Goal: Transaction & Acquisition: Subscribe to service/newsletter

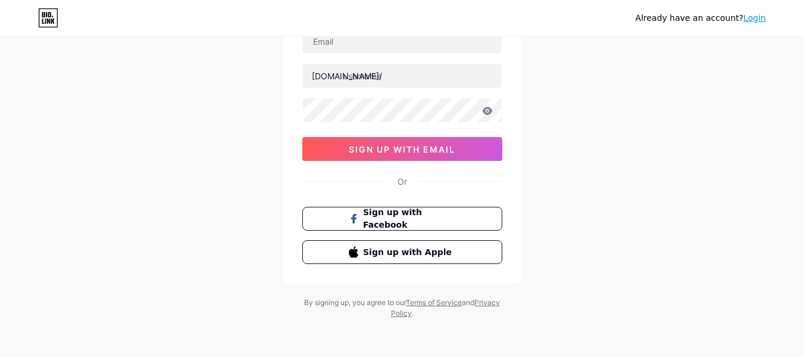
scroll to position [39, 0]
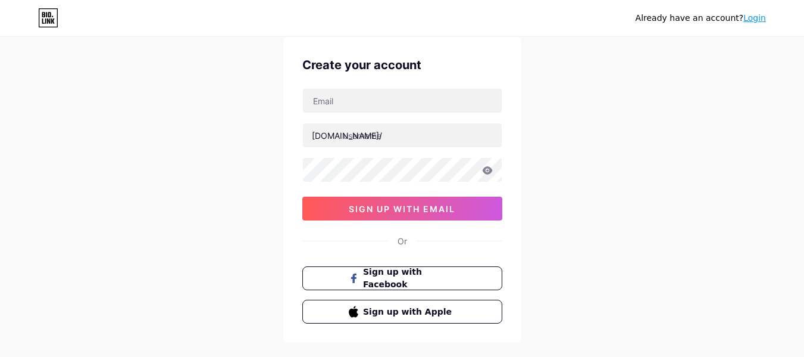
click at [344, 114] on div "[DOMAIN_NAME]/ 0cAFcWeA6laP1aUPbEw7WqXvHGoVd4OOJi3u20IQZU_mQYIUDCTFLXDkGqKV2JcA…" at bounding box center [402, 154] width 200 height 132
click at [345, 100] on input "text" at bounding box center [402, 101] width 199 height 24
click at [215, 59] on div "Already have an account? Login Create your account [DOMAIN_NAME]/ 0cAFcWeA6laP1…" at bounding box center [402, 189] width 804 height 456
click at [365, 93] on input "text" at bounding box center [402, 101] width 199 height 24
type input "[EMAIL_ADDRESS][DOMAIN_NAME]"
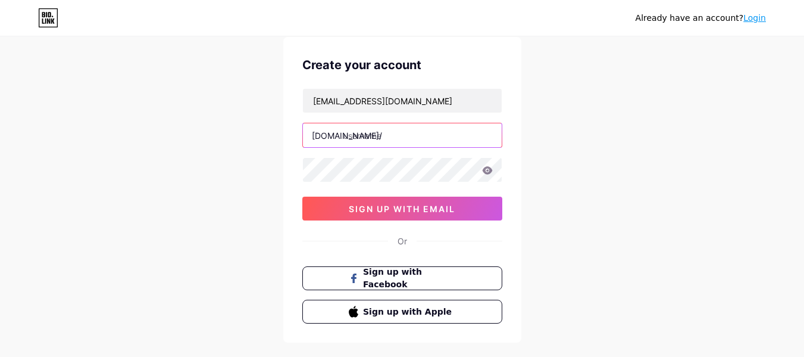
click at [389, 133] on input "text" at bounding box center [402, 135] width 199 height 24
click at [388, 132] on input "text" at bounding box center [402, 135] width 199 height 24
click at [376, 136] on input "text" at bounding box center [402, 135] width 199 height 24
type input "mahiyt"
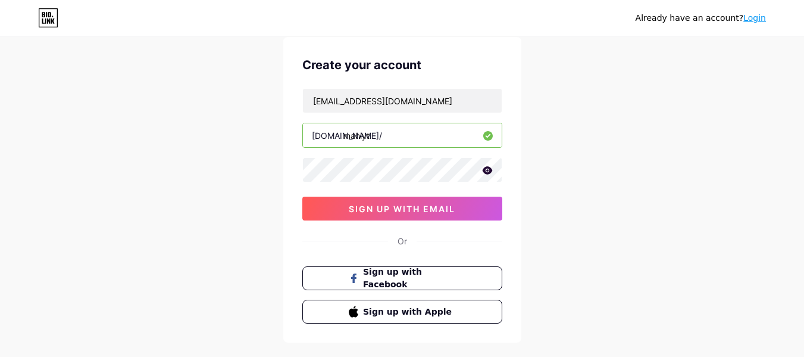
click at [490, 173] on icon at bounding box center [487, 170] width 10 height 8
click at [490, 172] on icon at bounding box center [487, 171] width 10 height 8
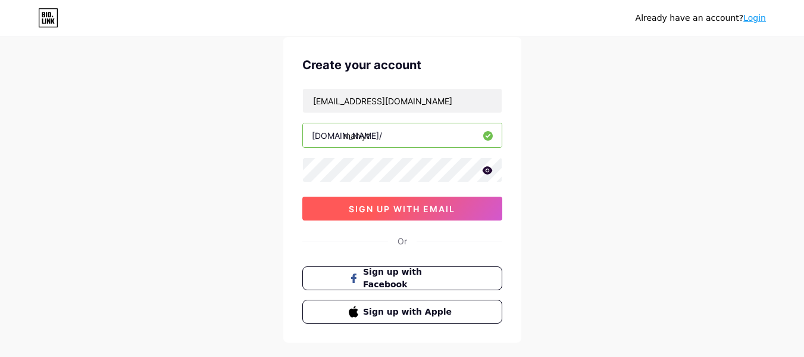
click at [421, 207] on span "sign up with email" at bounding box center [402, 209] width 107 height 10
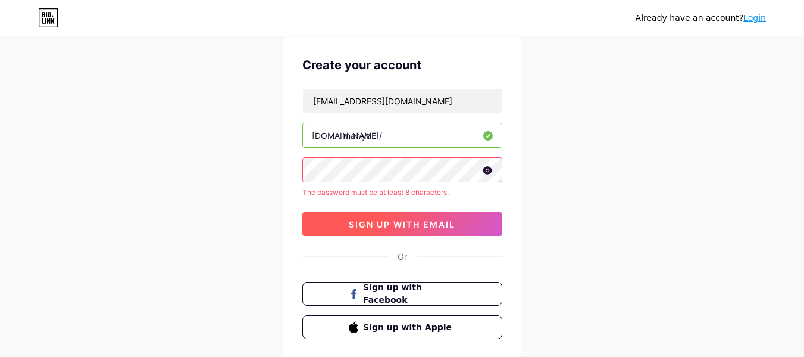
click at [424, 219] on span "sign up with email" at bounding box center [402, 224] width 107 height 10
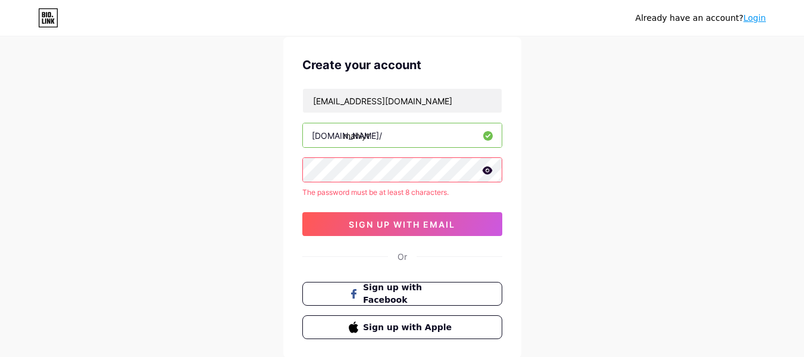
click at [488, 170] on icon at bounding box center [487, 170] width 10 height 8
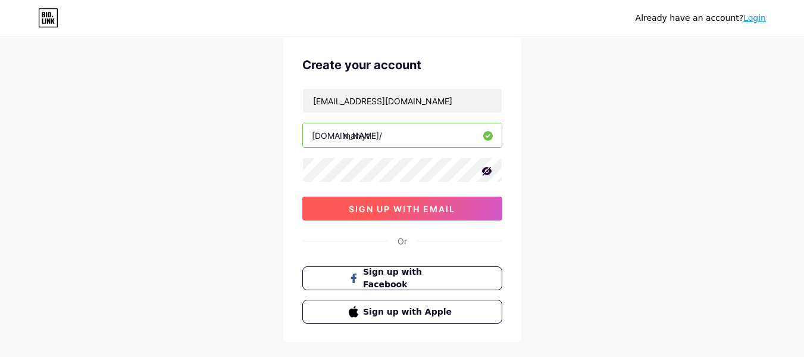
click at [414, 204] on span "sign up with email" at bounding box center [402, 209] width 107 height 10
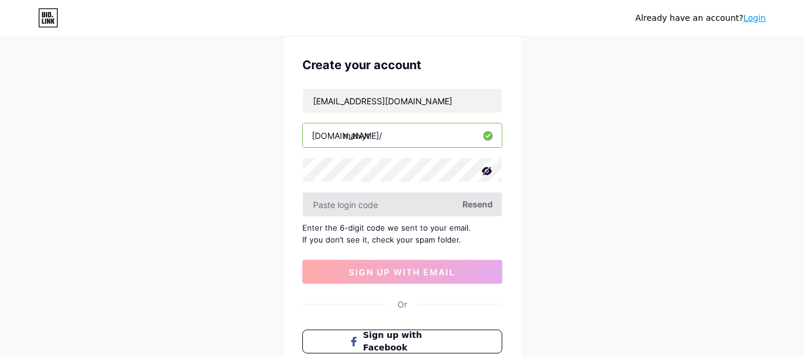
click at [375, 205] on input "text" at bounding box center [402, 204] width 199 height 24
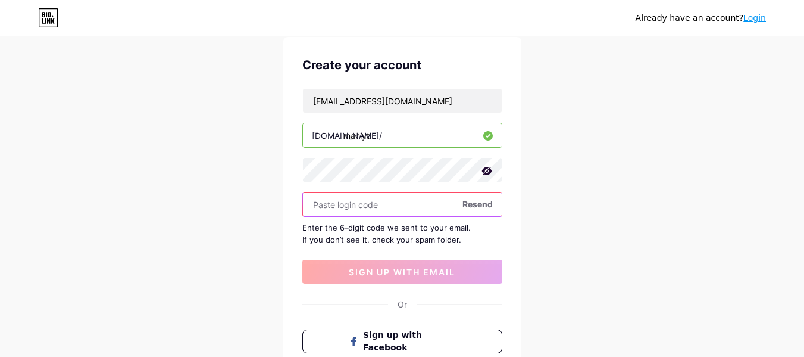
click at [348, 211] on input "text" at bounding box center [402, 204] width 199 height 24
paste input "461460"
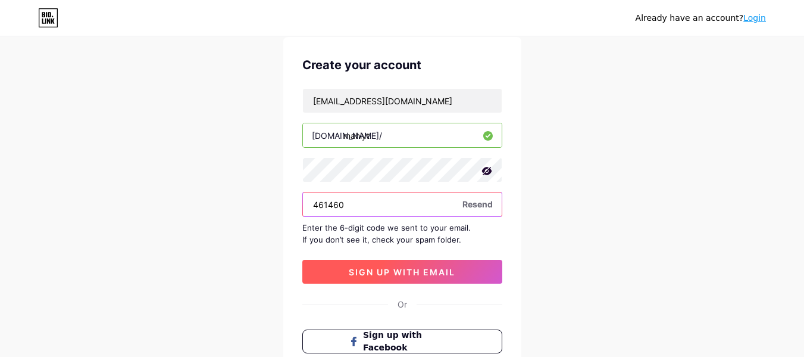
type input "461460"
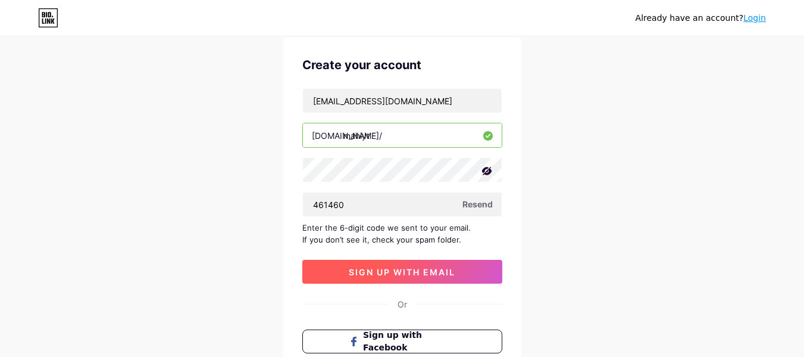
click at [402, 269] on span "sign up with email" at bounding box center [402, 272] width 107 height 10
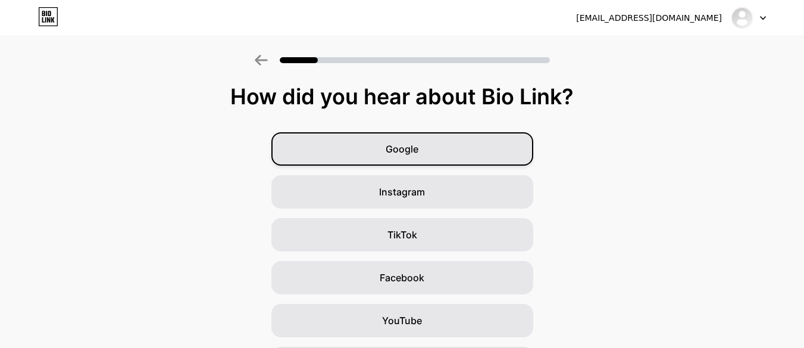
scroll to position [166, 0]
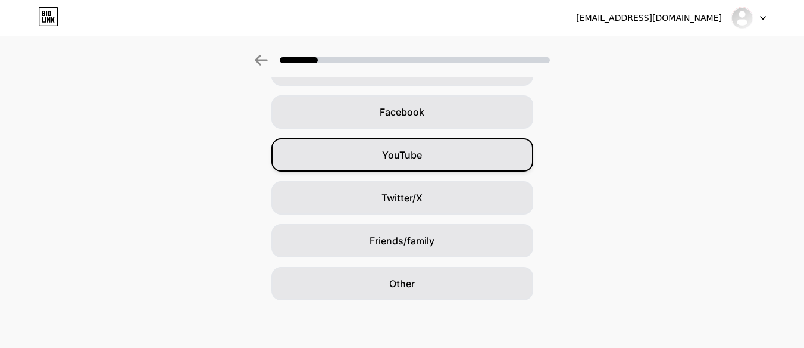
click at [429, 164] on div "YouTube" at bounding box center [403, 154] width 262 height 33
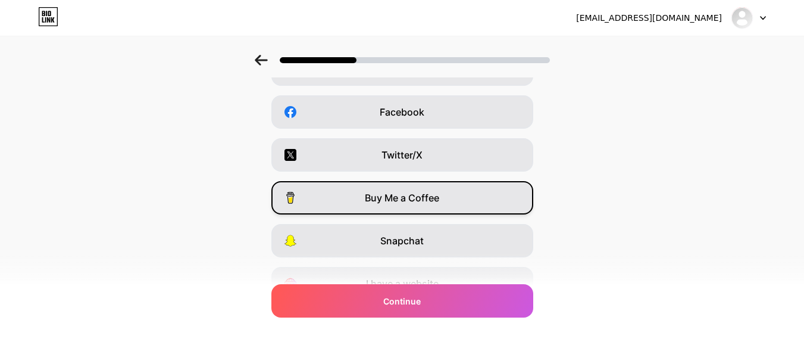
scroll to position [0, 0]
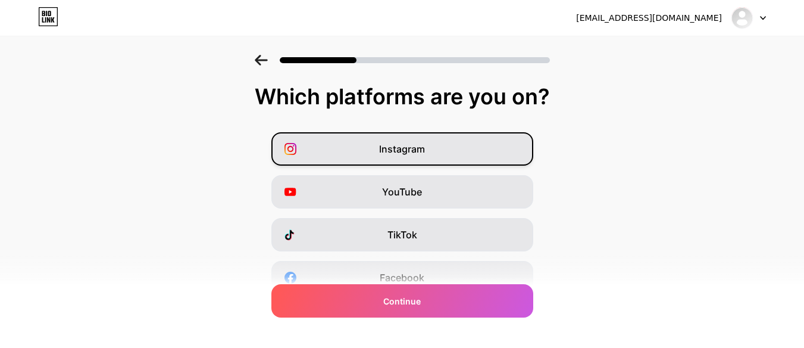
click at [489, 143] on div "Instagram" at bounding box center [403, 148] width 262 height 33
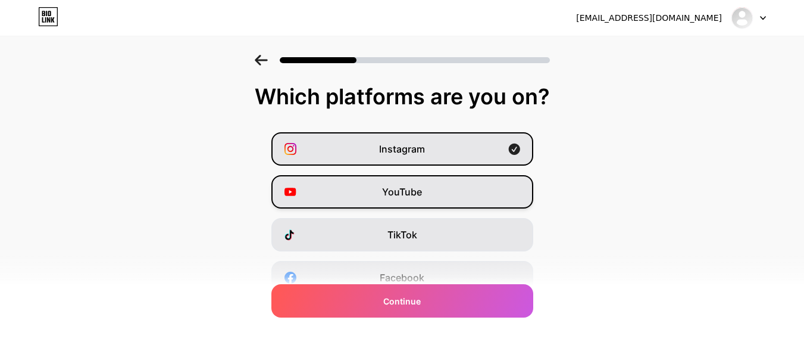
click at [487, 190] on div "YouTube" at bounding box center [403, 191] width 262 height 33
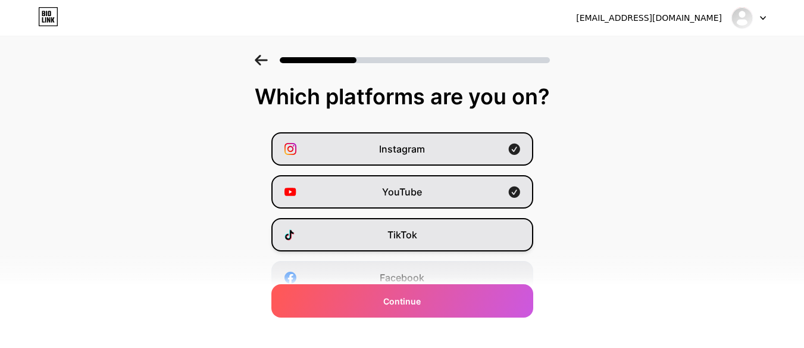
scroll to position [179, 0]
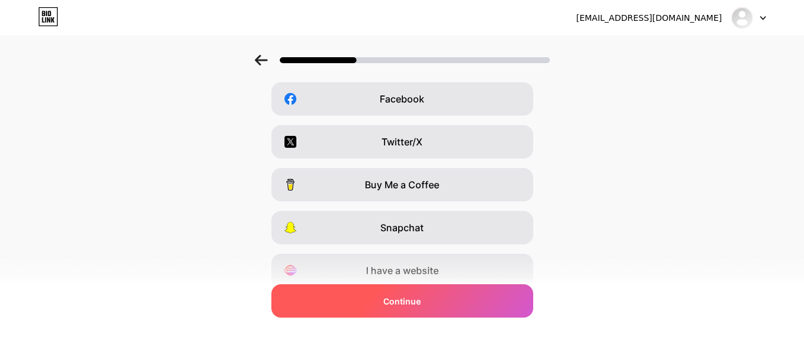
click at [483, 305] on div "Continue" at bounding box center [403, 300] width 262 height 33
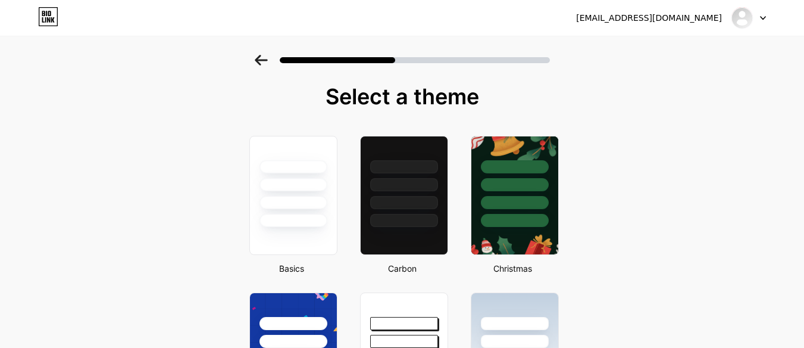
scroll to position [357, 0]
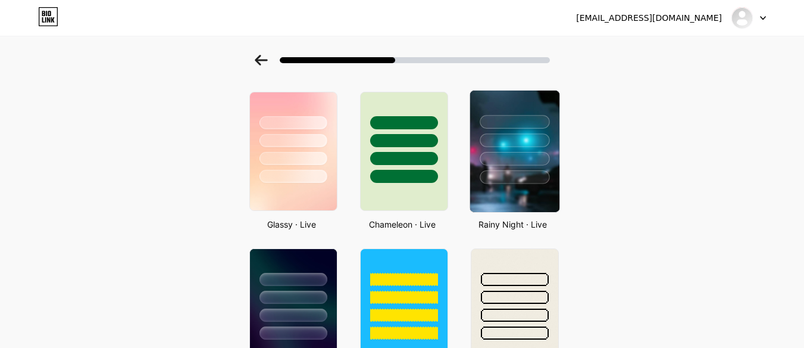
click at [518, 194] on img at bounding box center [514, 151] width 89 height 121
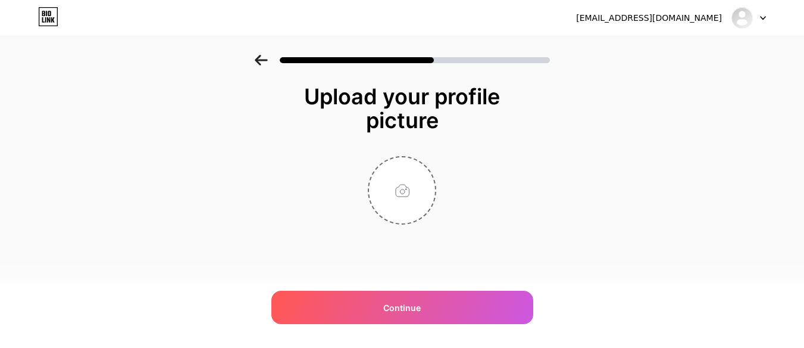
scroll to position [0, 0]
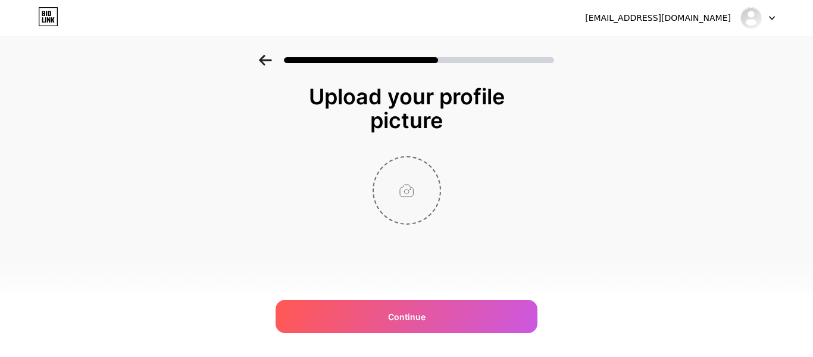
click at [400, 179] on input "file" at bounding box center [407, 190] width 66 height 66
click at [259, 64] on icon at bounding box center [265, 60] width 13 height 11
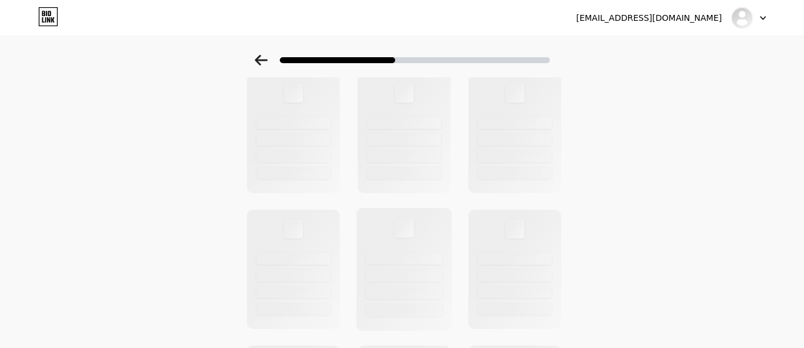
scroll to position [179, 0]
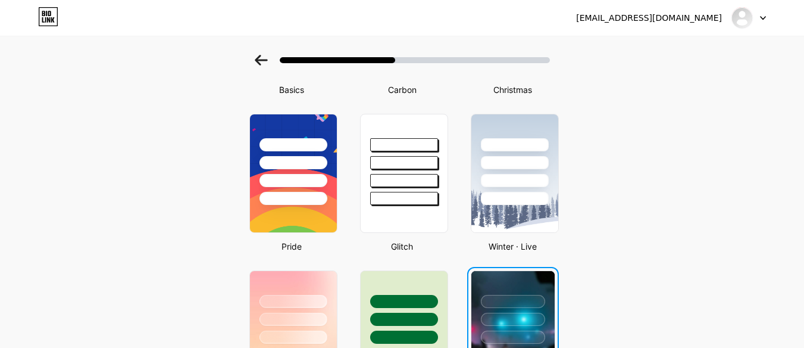
click at [266, 60] on icon at bounding box center [261, 60] width 13 height 11
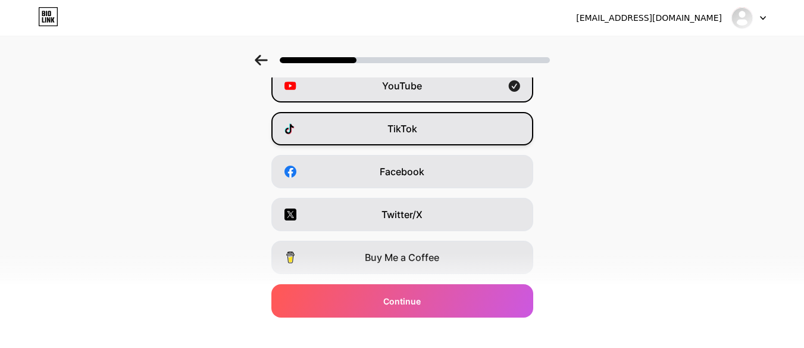
scroll to position [0, 0]
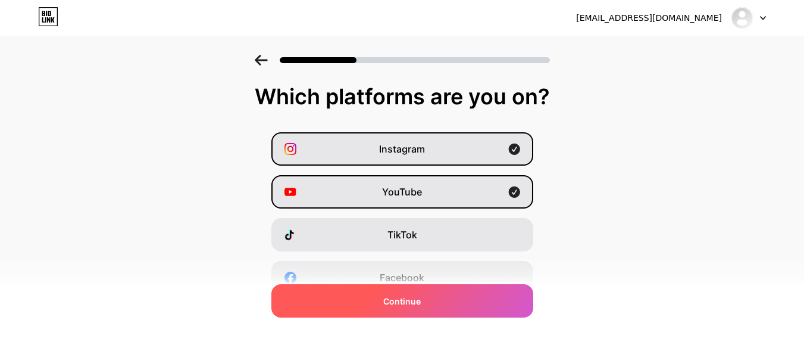
click at [441, 307] on div "Continue" at bounding box center [403, 300] width 262 height 33
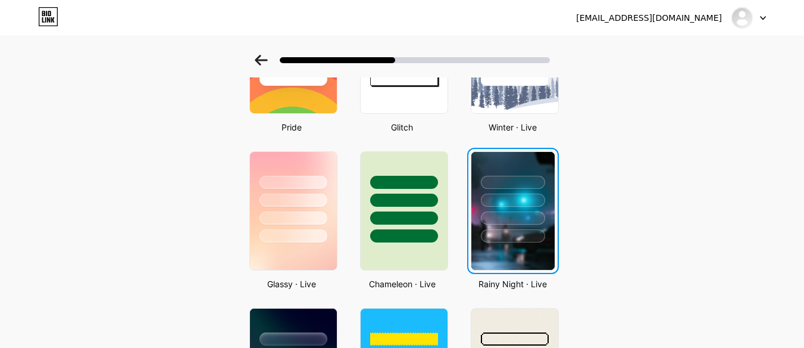
click at [538, 198] on div at bounding box center [513, 200] width 64 height 13
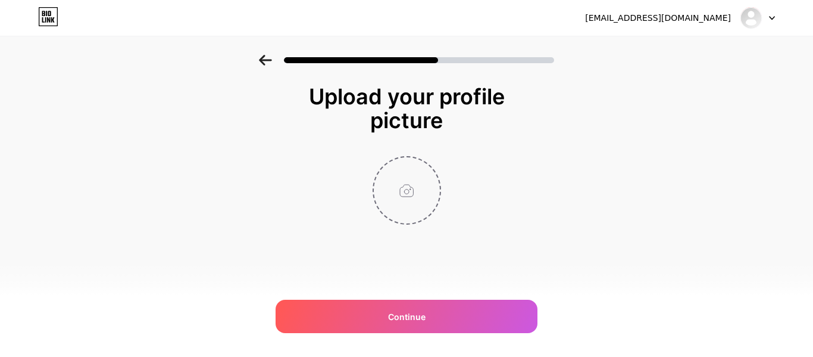
click at [422, 202] on input "file" at bounding box center [407, 190] width 66 height 66
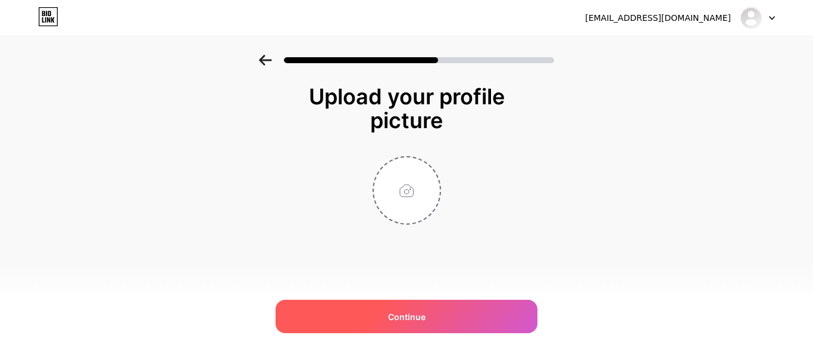
click at [441, 322] on div "Continue" at bounding box center [407, 316] width 262 height 33
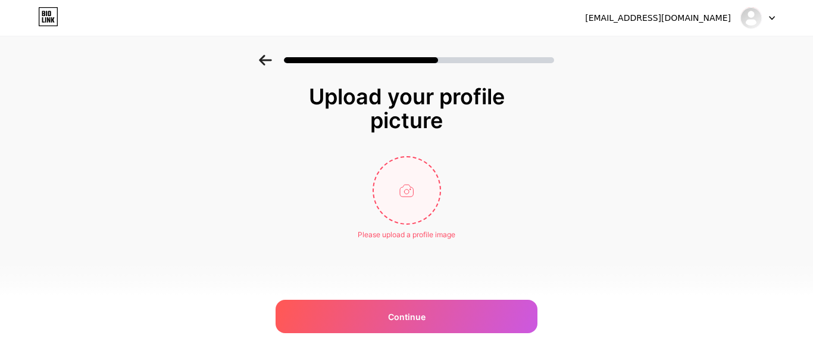
click at [436, 203] on input "file" at bounding box center [407, 190] width 66 height 66
click at [413, 191] on input "file" at bounding box center [407, 190] width 66 height 66
type input "C:\fakepath\EFTメ MAHI YT.png"
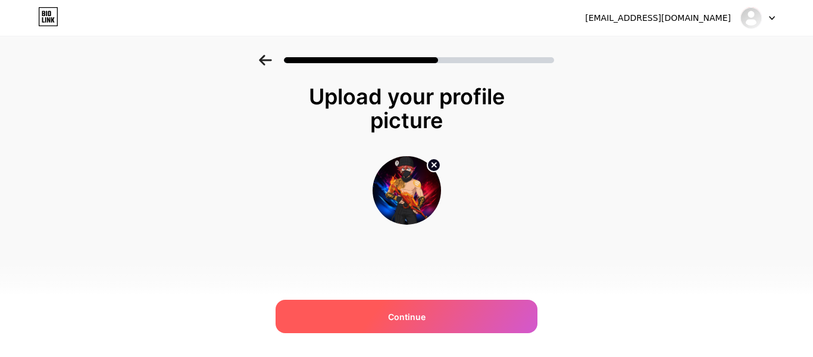
click at [442, 308] on div "Continue" at bounding box center [407, 316] width 262 height 33
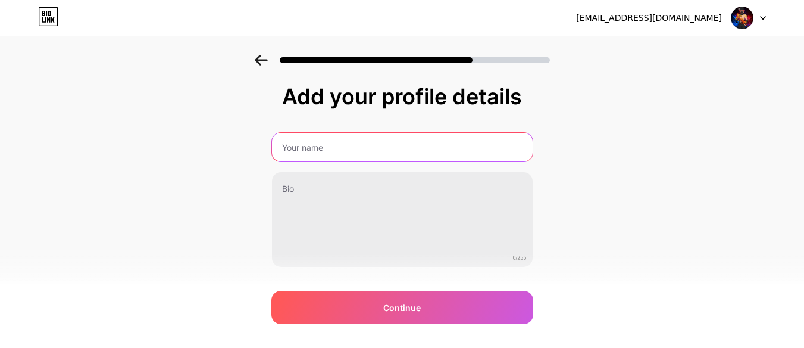
click at [342, 151] on input "text" at bounding box center [402, 147] width 261 height 29
click at [286, 143] on input "text" at bounding box center [401, 147] width 263 height 29
click at [366, 142] on input "text" at bounding box center [401, 147] width 263 height 29
type input "AMIRUL [DEMOGRAPHIC_DATA] MAHI"
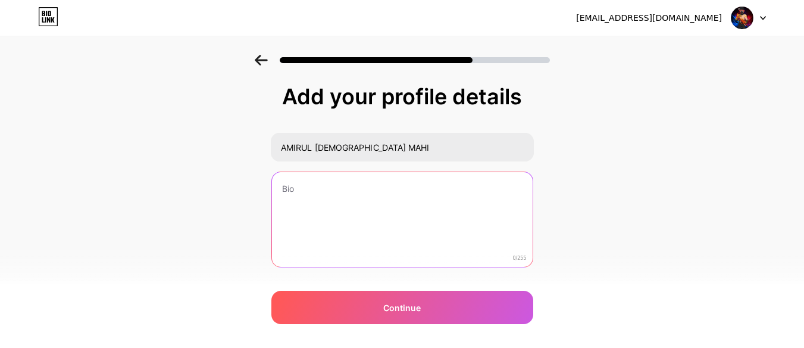
click at [351, 198] on textarea at bounding box center [402, 220] width 261 height 96
click at [329, 210] on textarea at bounding box center [401, 219] width 263 height 97
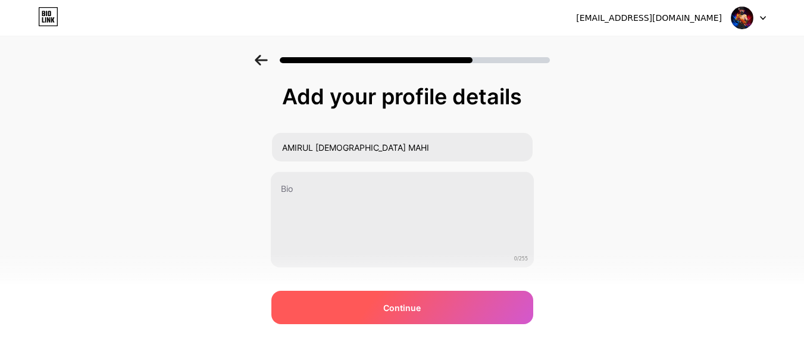
click at [400, 316] on div "Continue" at bounding box center [403, 307] width 262 height 33
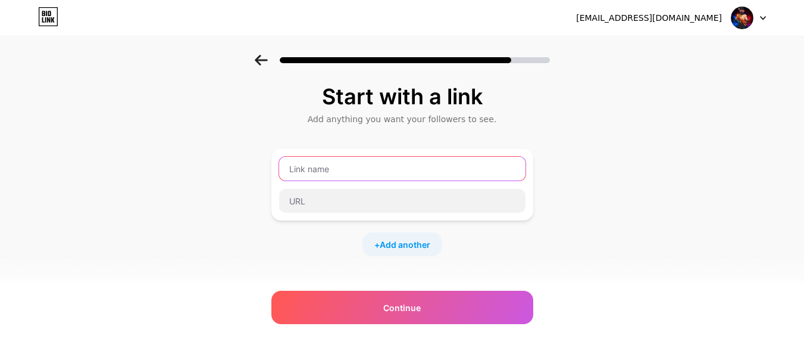
click at [343, 173] on input "text" at bounding box center [402, 169] width 247 height 24
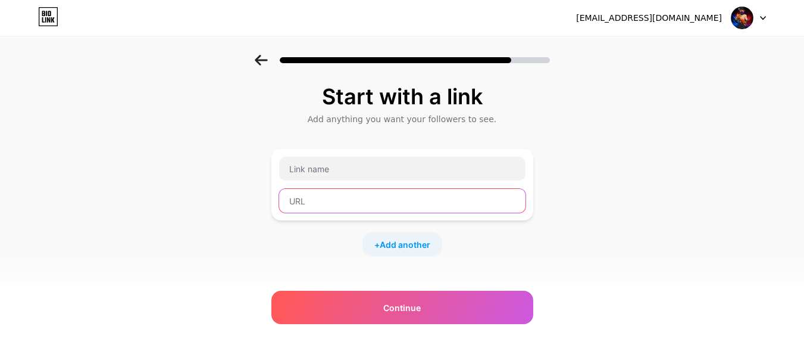
click at [302, 201] on input "text" at bounding box center [402, 201] width 247 height 24
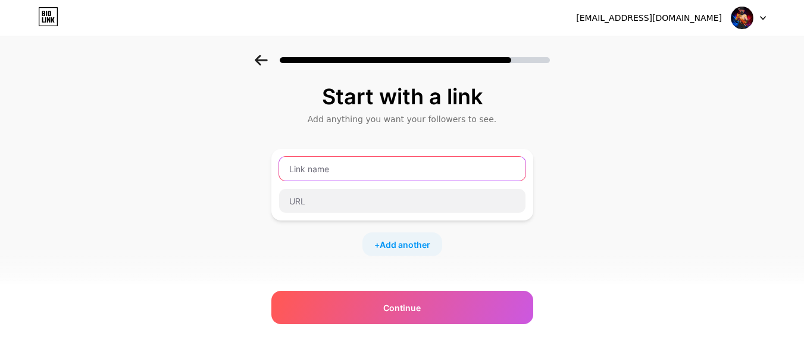
click at [333, 169] on input "text" at bounding box center [402, 169] width 247 height 24
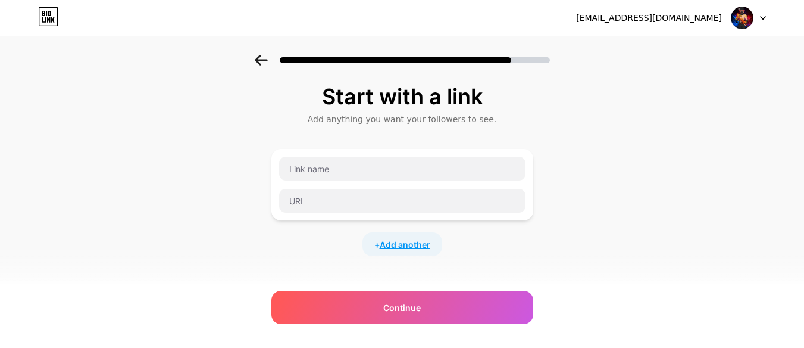
click at [414, 248] on span "Add another" at bounding box center [405, 244] width 51 height 13
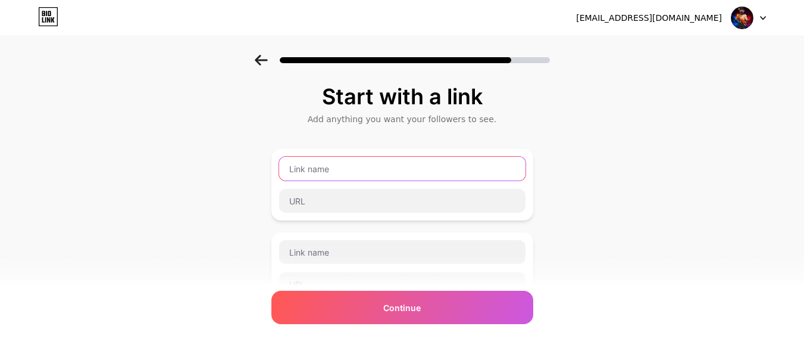
click at [344, 162] on input "text" at bounding box center [402, 169] width 247 height 24
click at [391, 164] on input "text" at bounding box center [402, 169] width 247 height 24
click at [343, 166] on input "text" at bounding box center [402, 169] width 247 height 24
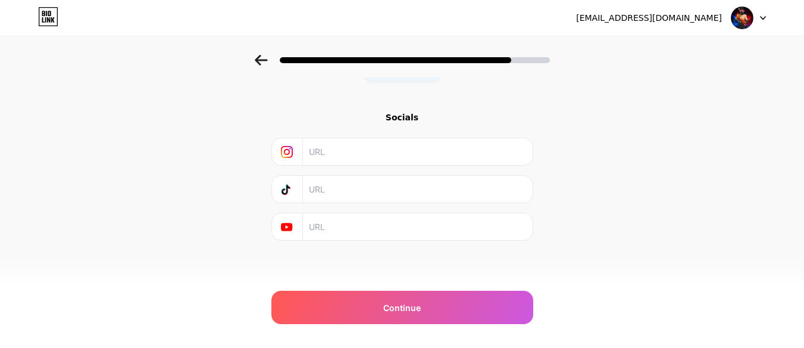
click at [344, 157] on input "text" at bounding box center [417, 151] width 216 height 27
click at [389, 144] on input "text" at bounding box center [417, 151] width 216 height 27
click at [350, 238] on input "text" at bounding box center [417, 226] width 216 height 27
paste input "[URL][DOMAIN_NAME]"
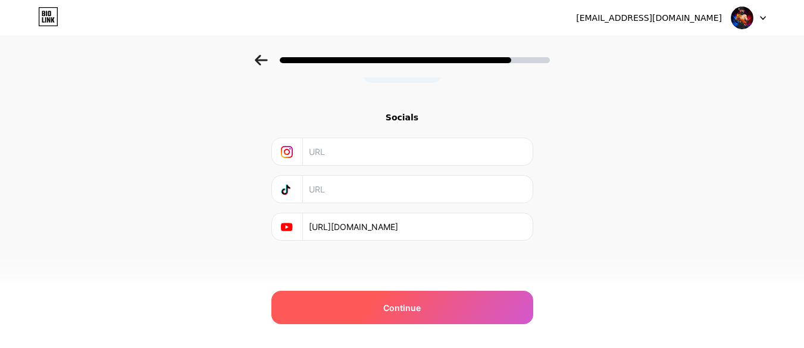
type input "[URL][DOMAIN_NAME]"
click at [405, 318] on div "Continue" at bounding box center [403, 307] width 262 height 33
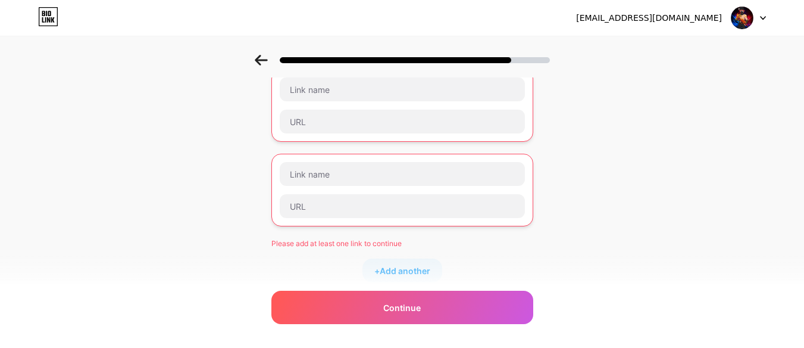
scroll to position [20, 0]
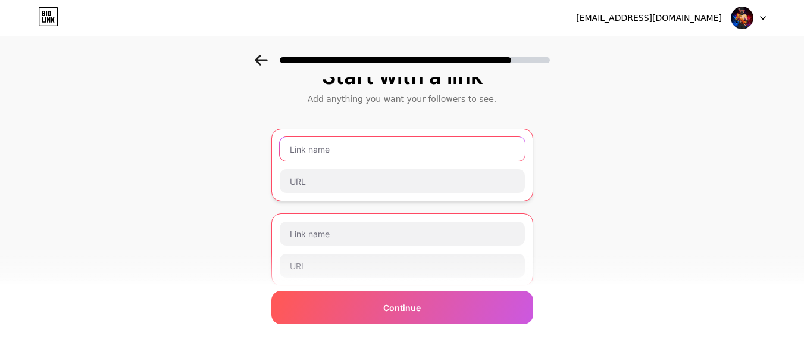
click at [337, 154] on input "text" at bounding box center [402, 149] width 245 height 24
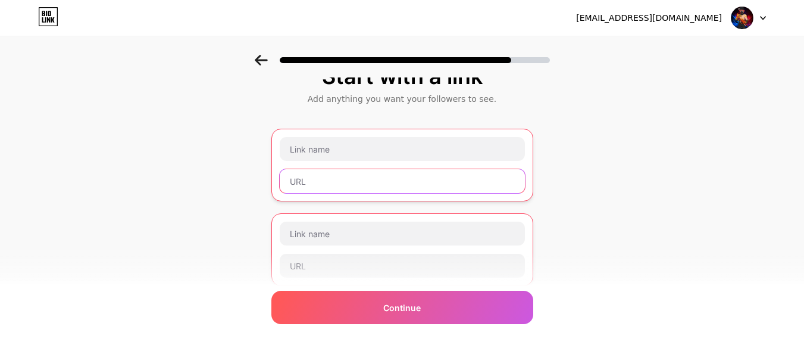
click at [326, 177] on input "text" at bounding box center [402, 181] width 245 height 24
paste input "[URL][DOMAIN_NAME]"
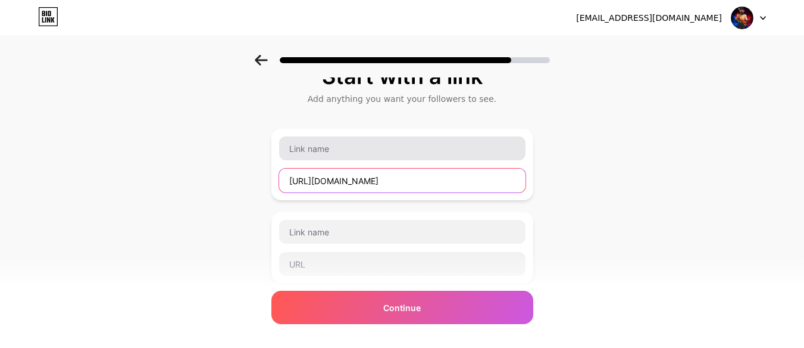
type input "[URL][DOMAIN_NAME]"
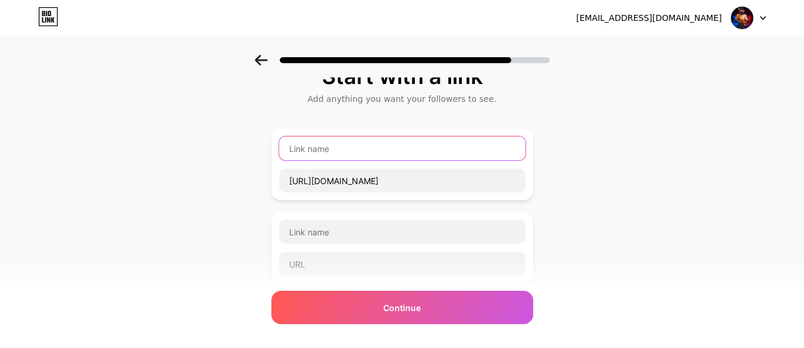
click at [338, 151] on input "text" at bounding box center [402, 148] width 247 height 24
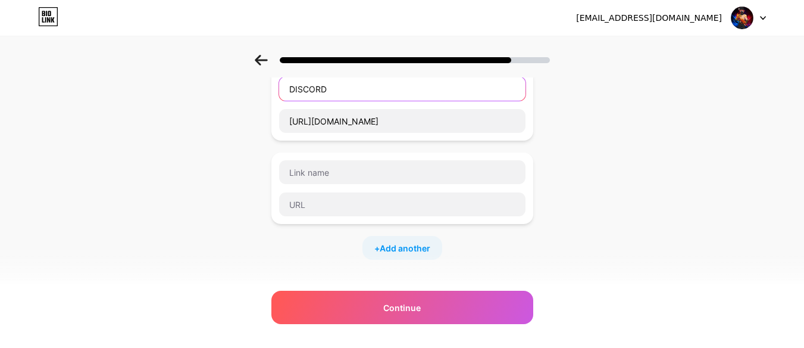
scroll to position [139, 0]
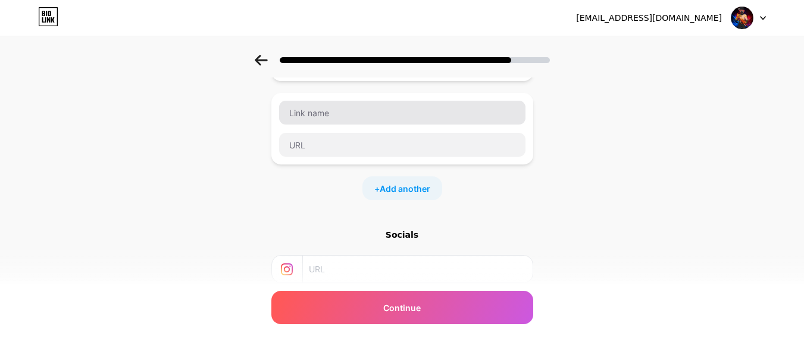
type input "DISCORD"
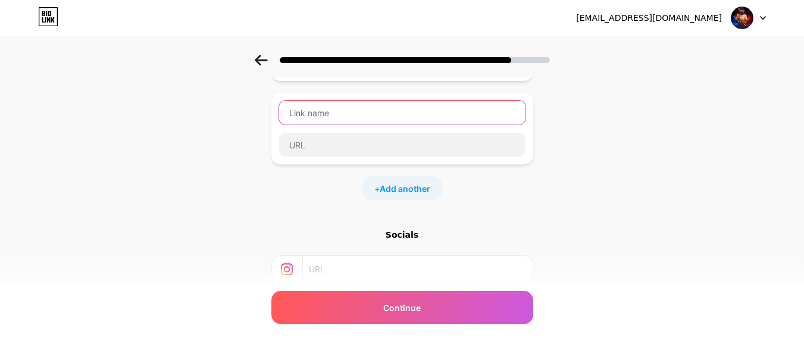
click at [334, 117] on input "text" at bounding box center [402, 113] width 247 height 24
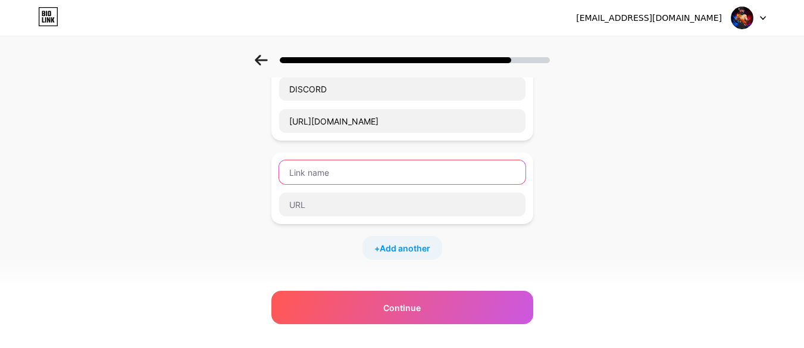
scroll to position [257, 0]
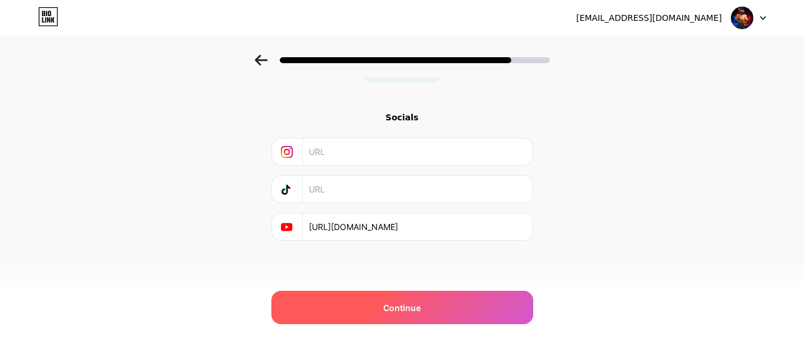
click at [393, 311] on span "Continue" at bounding box center [402, 307] width 38 height 13
click at [403, 311] on span "Continue" at bounding box center [402, 307] width 38 height 13
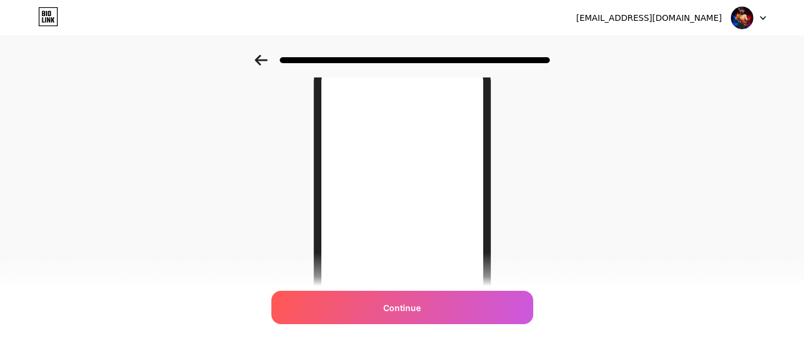
scroll to position [119, 0]
click at [267, 61] on icon at bounding box center [261, 60] width 13 height 11
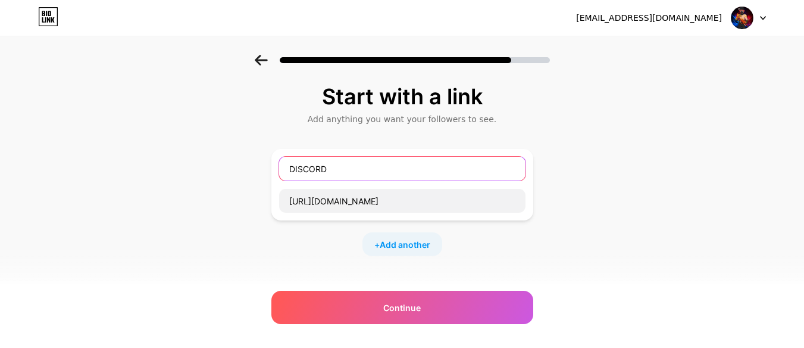
click at [295, 173] on input "DISCORD" at bounding box center [402, 169] width 247 height 24
click at [376, 175] on input "DISCORD" at bounding box center [402, 169] width 247 height 24
click at [353, 165] on input "DISCORD" at bounding box center [402, 169] width 247 height 24
click at [291, 169] on input "DISCORD" at bounding box center [402, 169] width 247 height 24
type input "DISCORD"
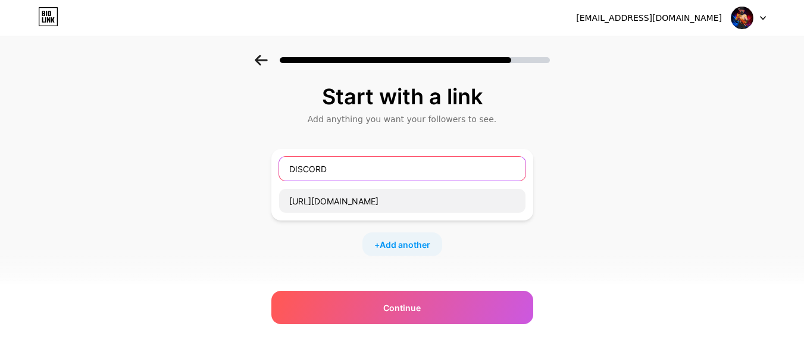
click at [287, 170] on input "DISCORD" at bounding box center [402, 169] width 247 height 24
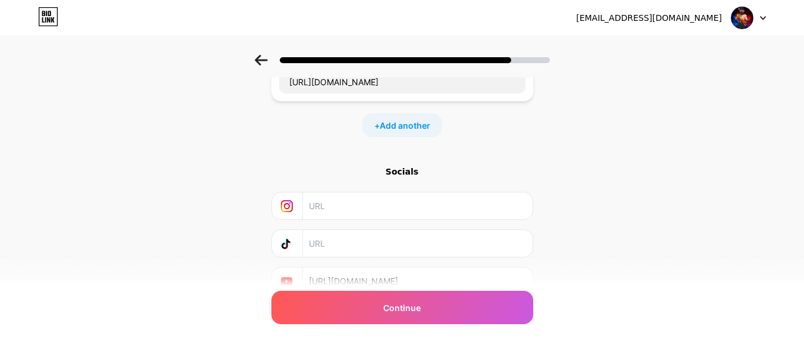
scroll to position [173, 0]
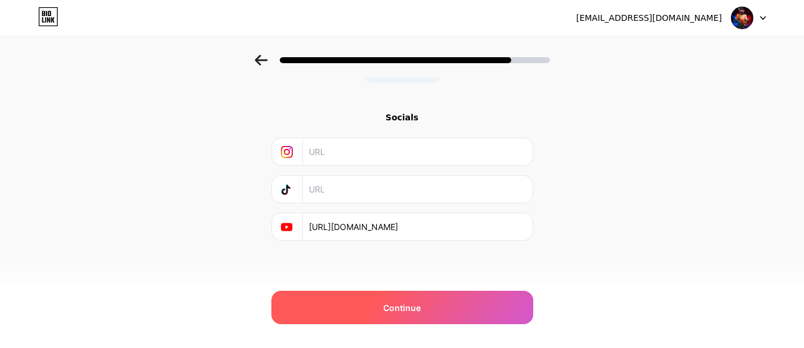
click at [348, 316] on div "Continue" at bounding box center [403, 307] width 262 height 33
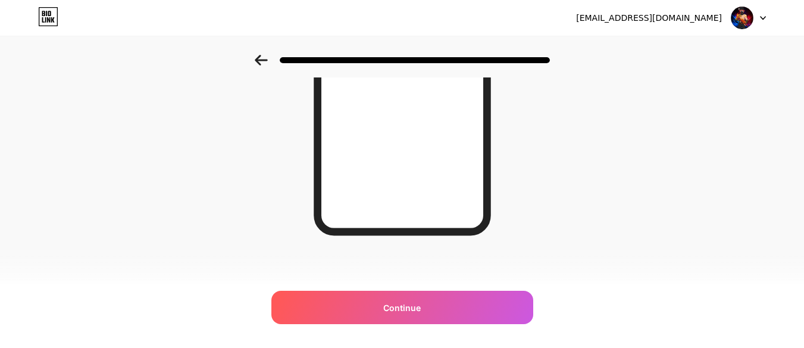
scroll to position [132, 0]
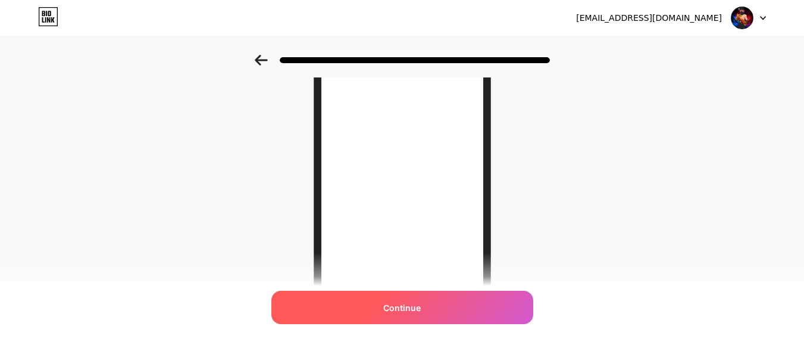
click at [417, 309] on span "Continue" at bounding box center [402, 307] width 38 height 13
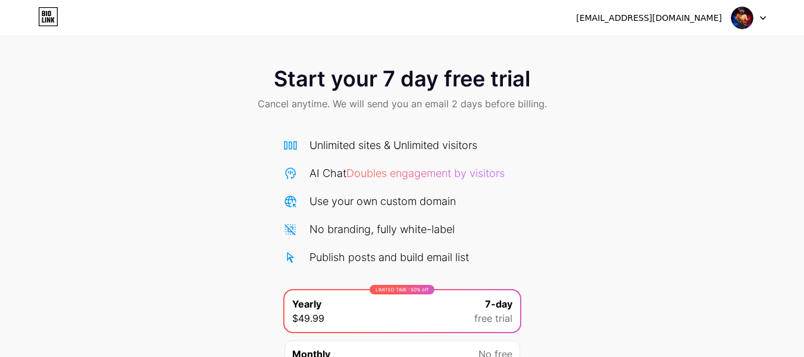
scroll to position [123, 0]
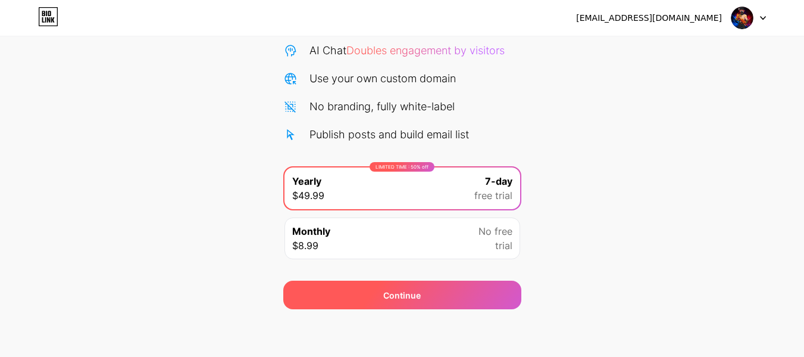
click at [489, 293] on div "Continue" at bounding box center [402, 294] width 238 height 29
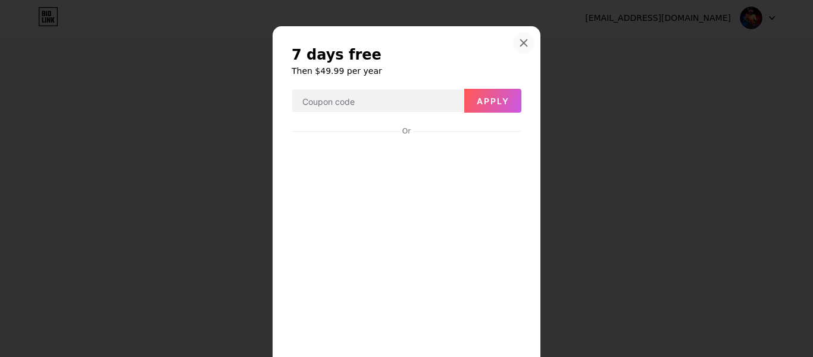
click at [520, 44] on icon at bounding box center [524, 43] width 10 height 10
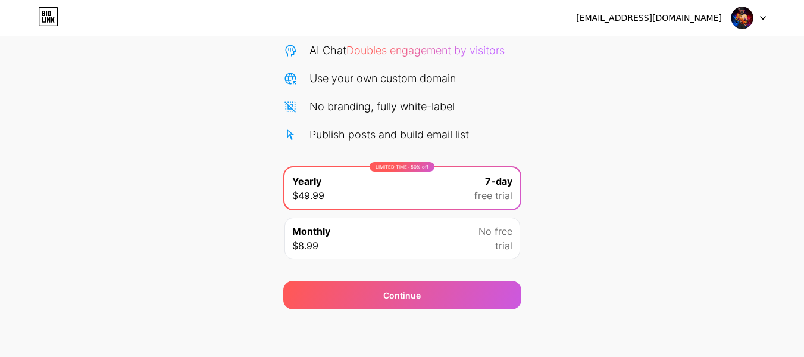
click at [421, 242] on div "Monthly $8.99 No free trial" at bounding box center [403, 238] width 236 height 42
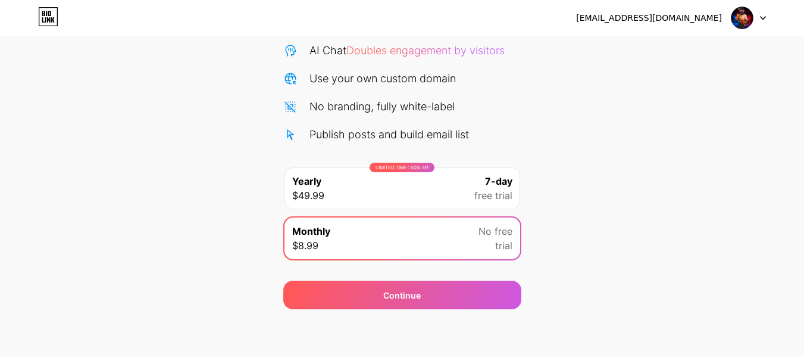
scroll to position [0, 0]
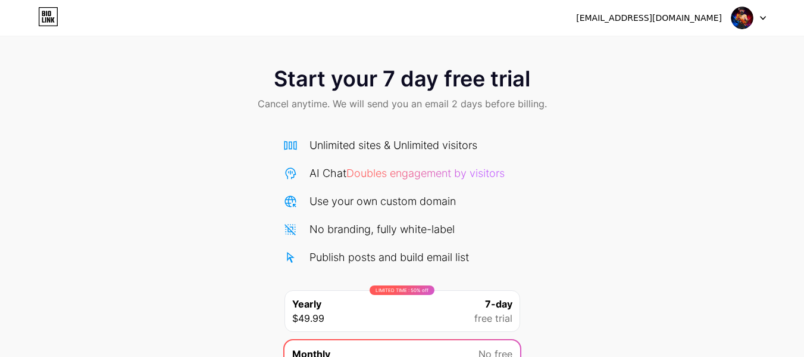
click at [49, 20] on icon at bounding box center [48, 19] width 3 height 5
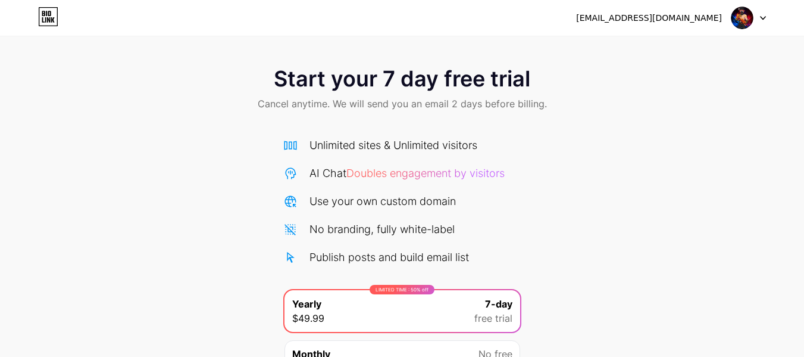
scroll to position [123, 0]
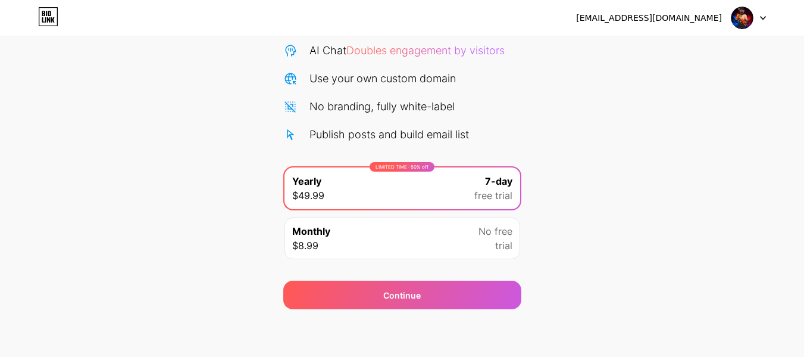
click at [737, 22] on img at bounding box center [742, 18] width 23 height 23
click at [762, 13] on div at bounding box center [749, 17] width 35 height 21
click at [568, 142] on div "Start your 7 day free trial Cancel anytime. We will send you an email 2 days be…" at bounding box center [402, 120] width 804 height 377
